Goal: Information Seeking & Learning: Learn about a topic

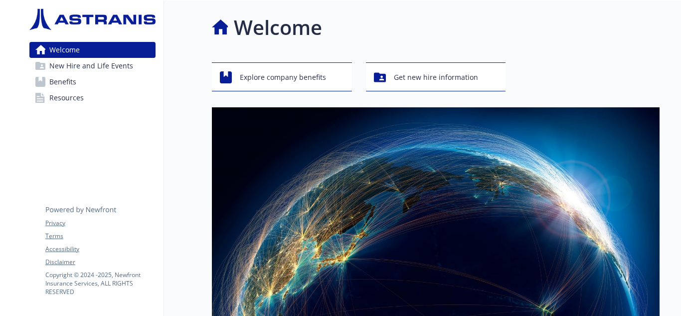
scroll to position [22, 0]
click at [469, 70] on span "Get new hire information" at bounding box center [436, 77] width 84 height 19
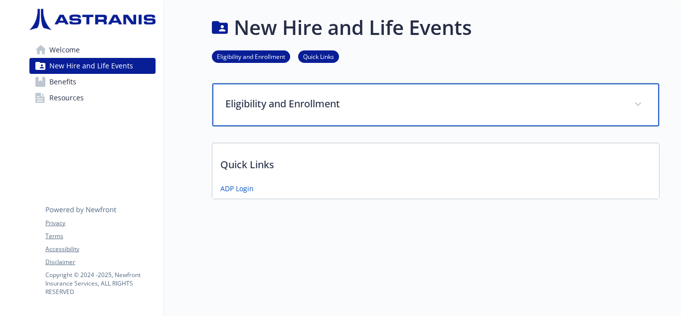
click at [361, 104] on p "Eligibility and Enrollment" at bounding box center [423, 103] width 397 height 15
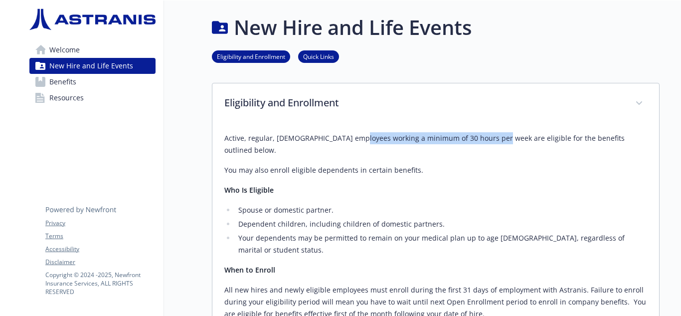
drag, startPoint x: 442, startPoint y: 140, endPoint x: 477, endPoint y: 141, distance: 34.4
type textarea "rking a minimum of 30 hours per week are"
click at [477, 141] on p "Active, regular, [DEMOGRAPHIC_DATA] employees working a minimum of 30 hours per…" at bounding box center [435, 144] width 423 height 24
click at [477, 143] on p "Active, regular, [DEMOGRAPHIC_DATA] employees working a minimum of 30 hours per…" at bounding box center [435, 144] width 423 height 24
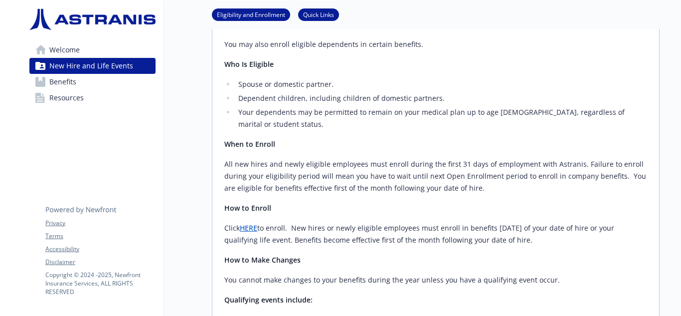
scroll to position [150, 0]
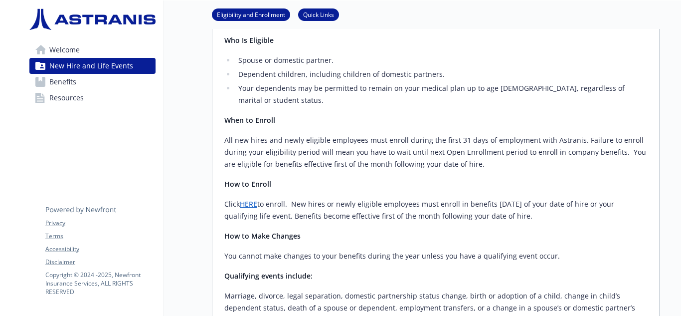
click at [251, 199] on link "HERE" at bounding box center [248, 203] width 17 height 9
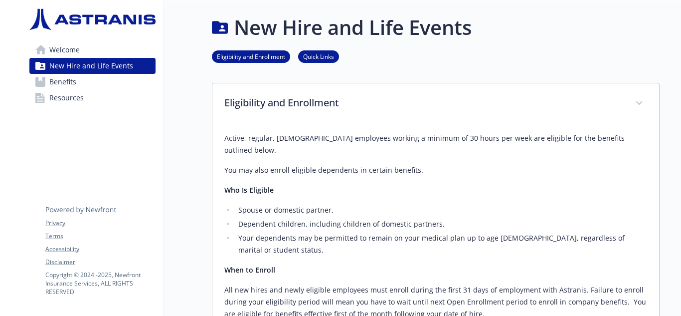
click at [316, 54] on link "Quick Links" at bounding box center [318, 55] width 41 height 9
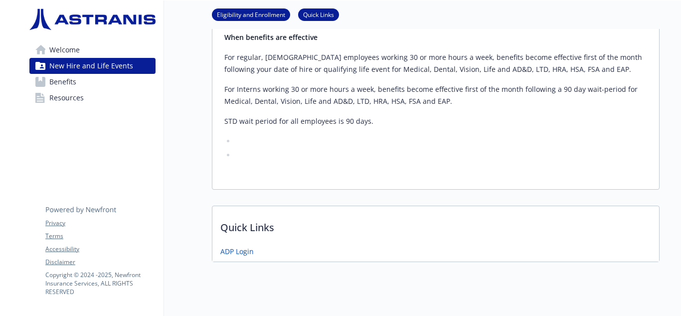
scroll to position [473, 7]
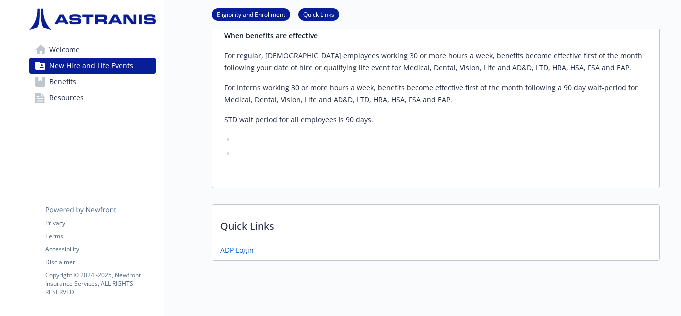
click at [77, 81] on link "Benefits" at bounding box center [92, 82] width 126 height 16
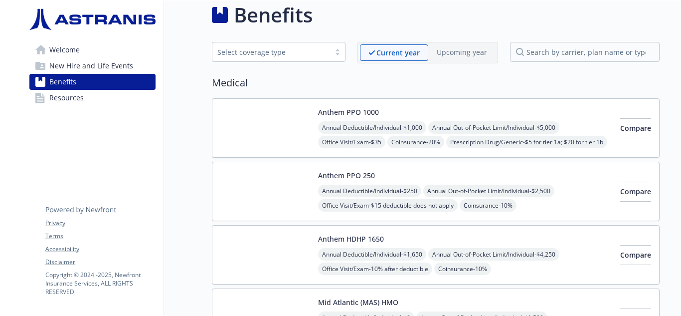
scroll to position [0, 7]
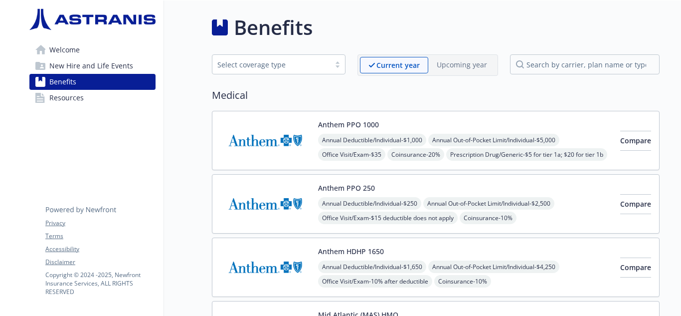
click at [335, 66] on div at bounding box center [337, 64] width 15 height 8
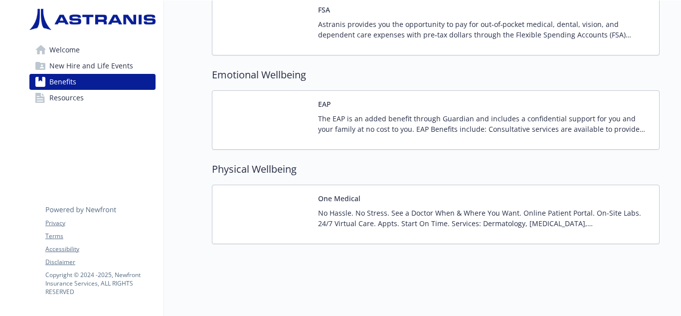
scroll to position [1037, 7]
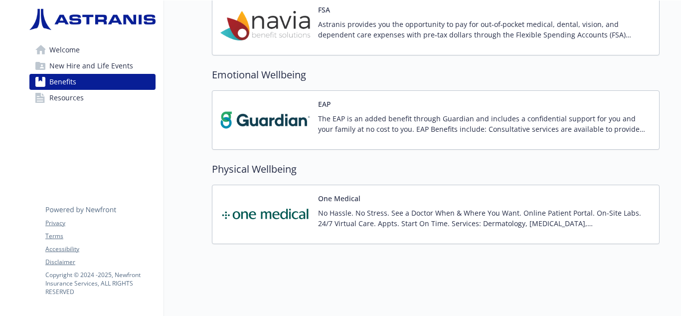
click at [437, 127] on div "The EAP is an added benefit through Guardian and includes a confidential suppor…" at bounding box center [484, 127] width 333 height 28
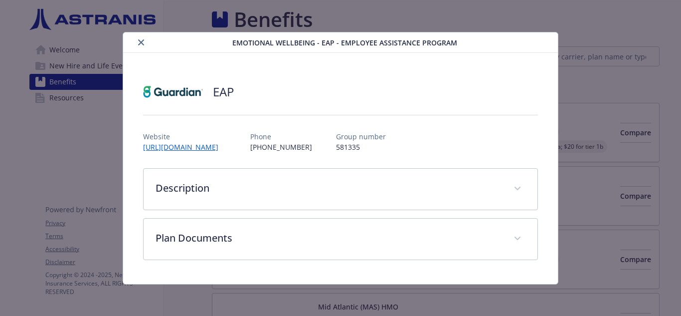
scroll to position [1037, 7]
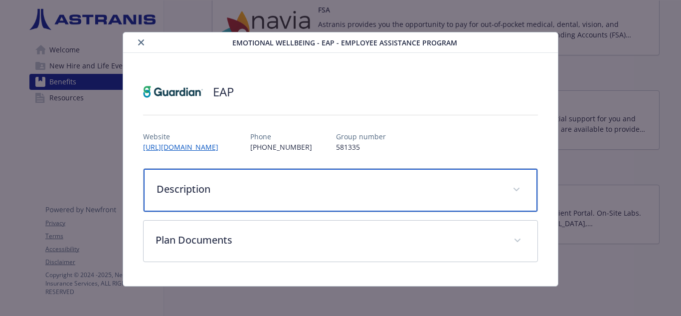
click at [366, 180] on div "Description" at bounding box center [341, 190] width 394 height 43
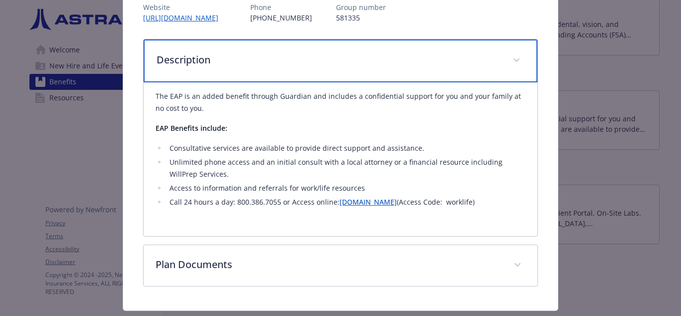
scroll to position [156, 0]
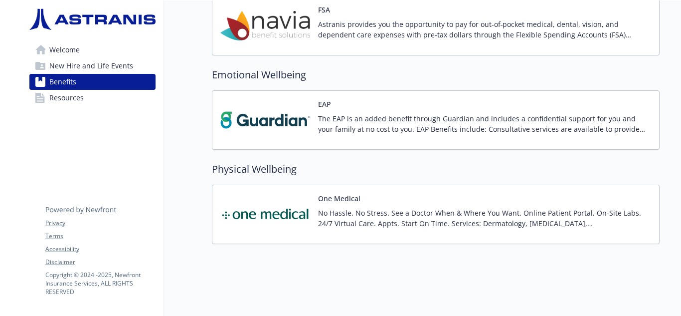
click at [85, 94] on link "Resources" at bounding box center [92, 98] width 126 height 16
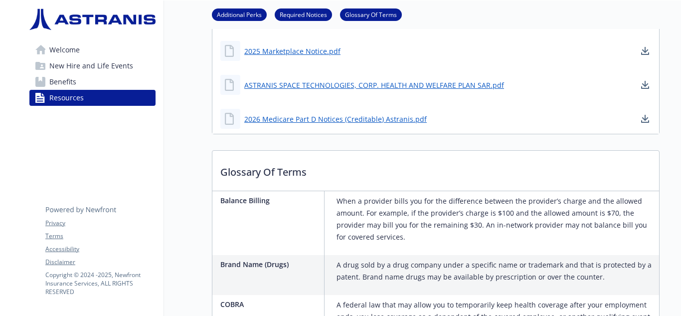
scroll to position [249, 7]
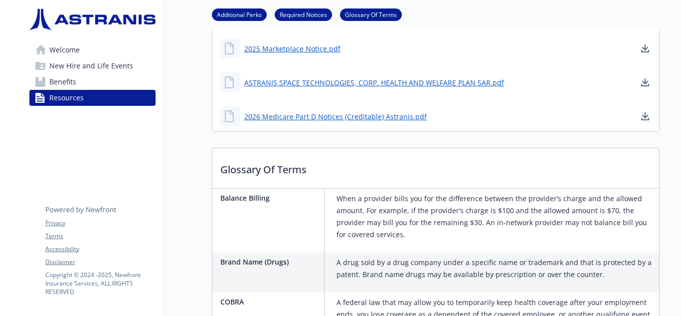
click at [492, 214] on p "When a provider bills you for the difference between the provider’s charge and …" at bounding box center [496, 216] width 319 height 48
click at [554, 229] on div "When a provider bills you for the difference between the provider’s charge and …" at bounding box center [496, 220] width 327 height 64
drag, startPoint x: 477, startPoint y: 223, endPoint x: 486, endPoint y: 223, distance: 8.5
click at [486, 223] on p "When a provider bills you for the difference between the provider’s charge and …" at bounding box center [496, 216] width 319 height 48
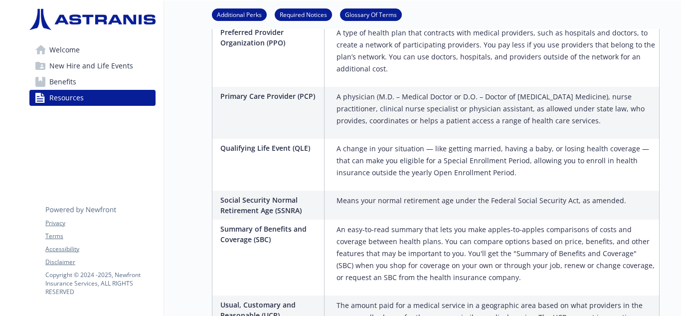
scroll to position [1575, 7]
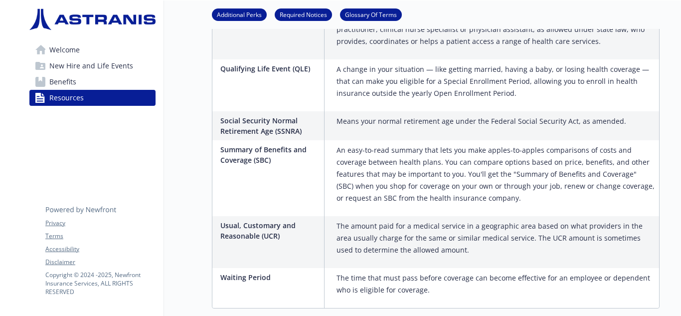
click at [92, 81] on link "Benefits" at bounding box center [92, 82] width 126 height 16
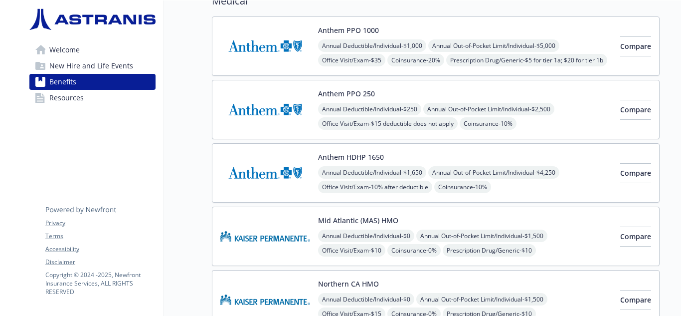
scroll to position [0, 7]
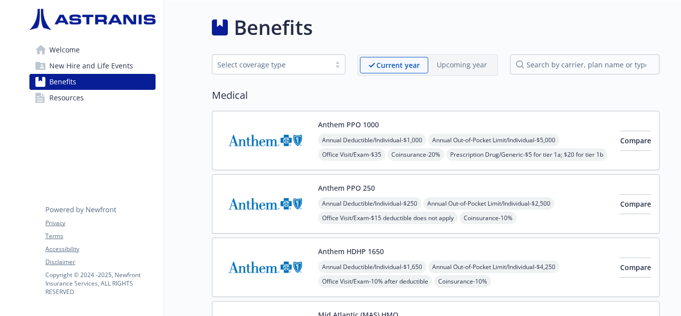
click at [76, 70] on span "New Hire and Life Events" at bounding box center [91, 66] width 84 height 16
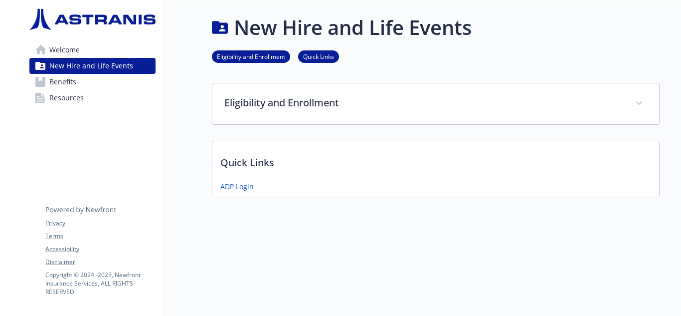
click at [104, 47] on link "Welcome" at bounding box center [92, 50] width 126 height 16
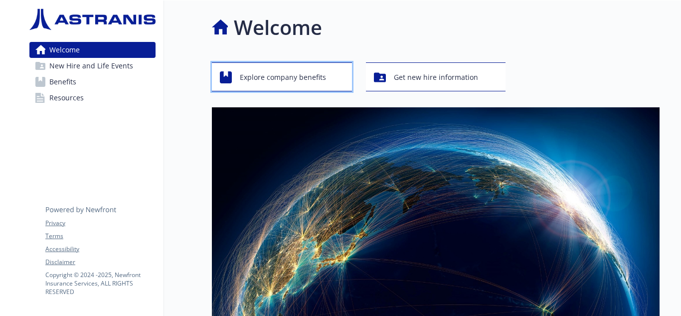
click at [309, 80] on span "Explore company benefits" at bounding box center [283, 77] width 86 height 19
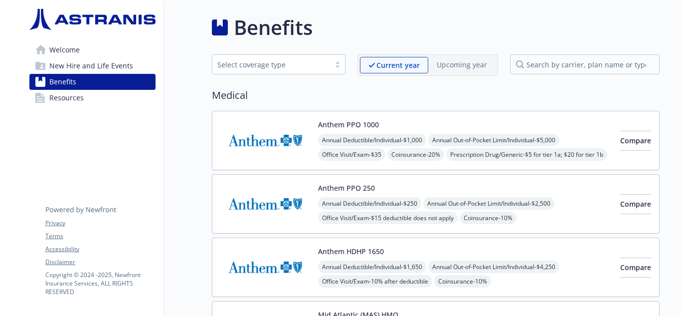
click at [86, 51] on link "Welcome" at bounding box center [92, 50] width 126 height 16
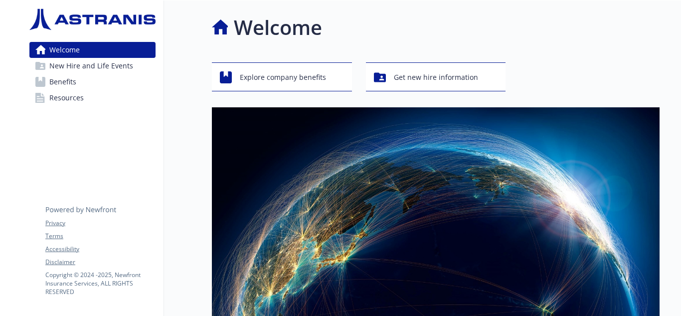
scroll to position [200, 7]
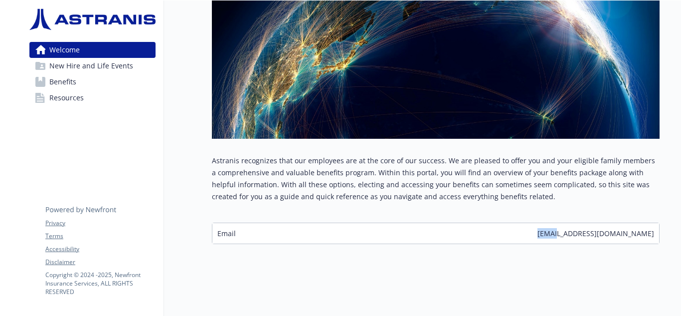
drag, startPoint x: 604, startPoint y: 226, endPoint x: 521, endPoint y: 229, distance: 83.8
click at [526, 229] on div "Email [EMAIL_ADDRESS][DOMAIN_NAME]" at bounding box center [435, 233] width 447 height 20
